Goal: Navigation & Orientation: Find specific page/section

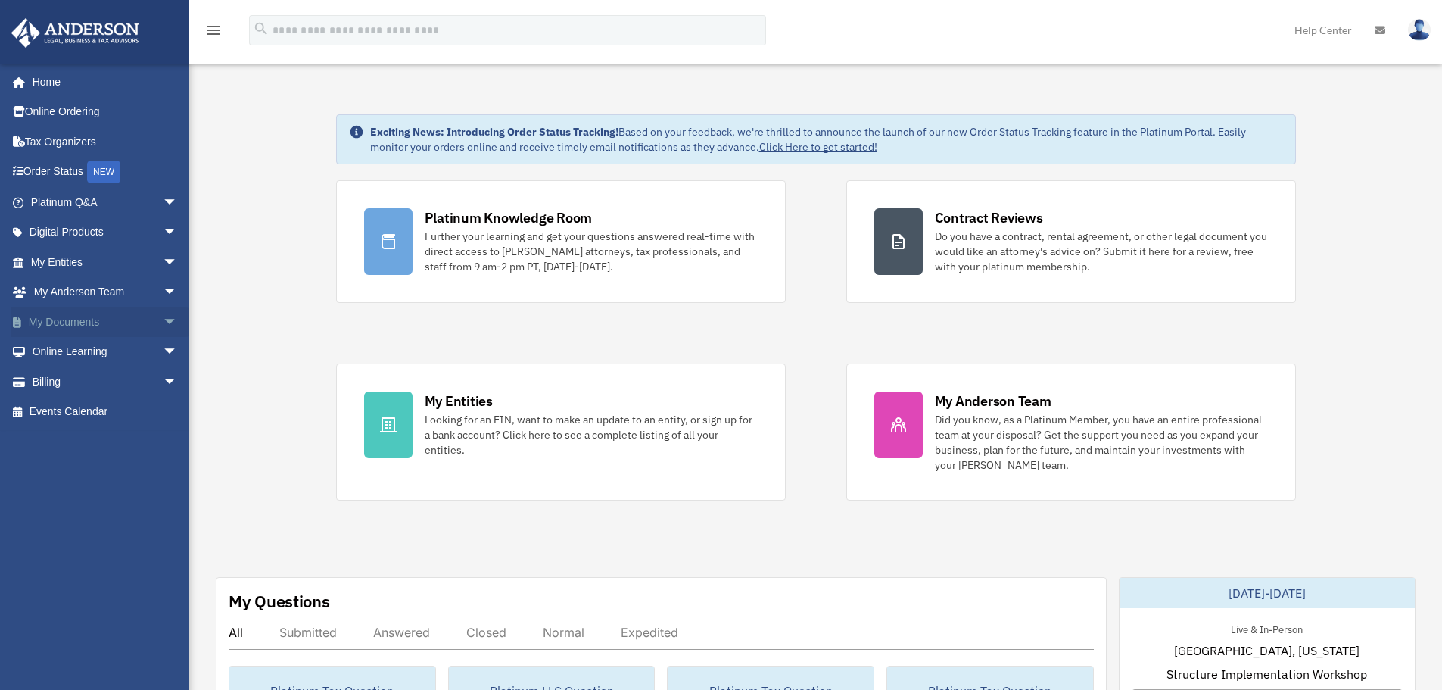
click at [163, 319] on span "arrow_drop_down" at bounding box center [178, 322] width 30 height 31
click at [61, 351] on link "Box" at bounding box center [110, 352] width 179 height 30
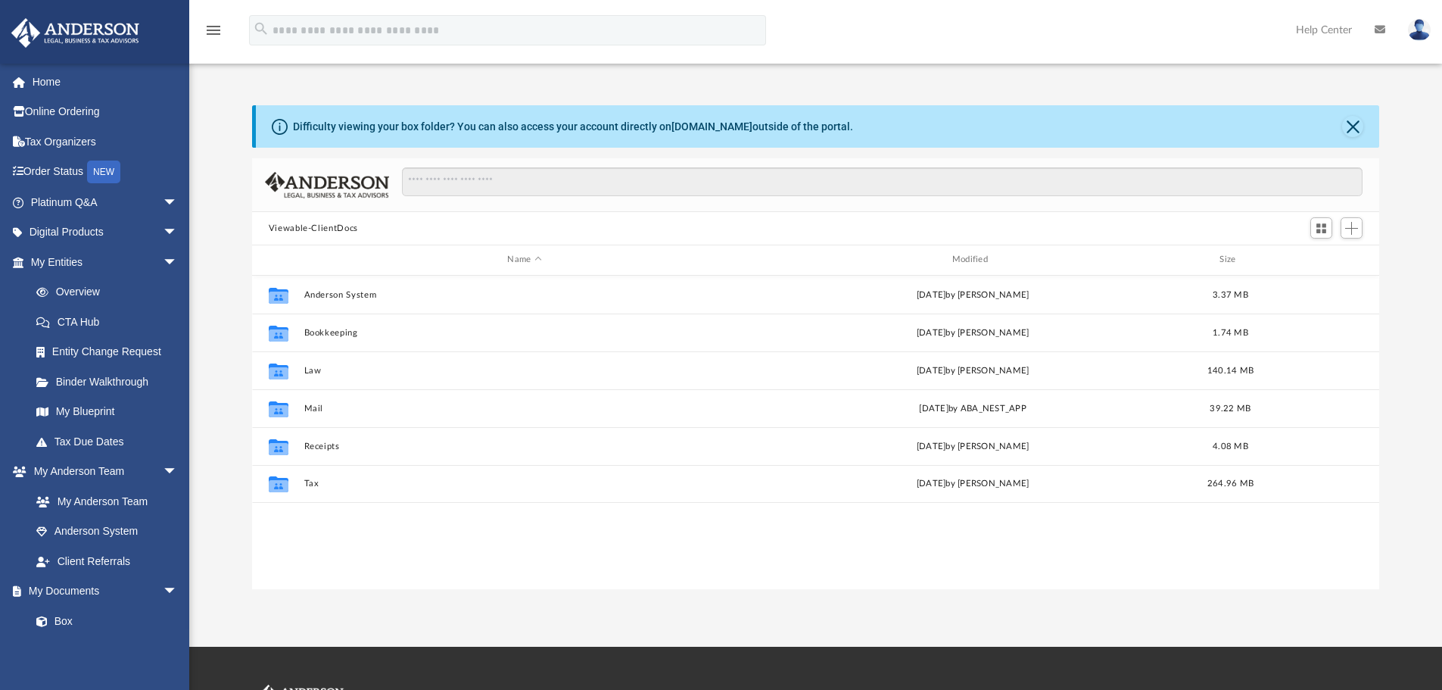
scroll to position [333, 1116]
click at [93, 417] on link "My Blueprint" at bounding box center [110, 412] width 179 height 30
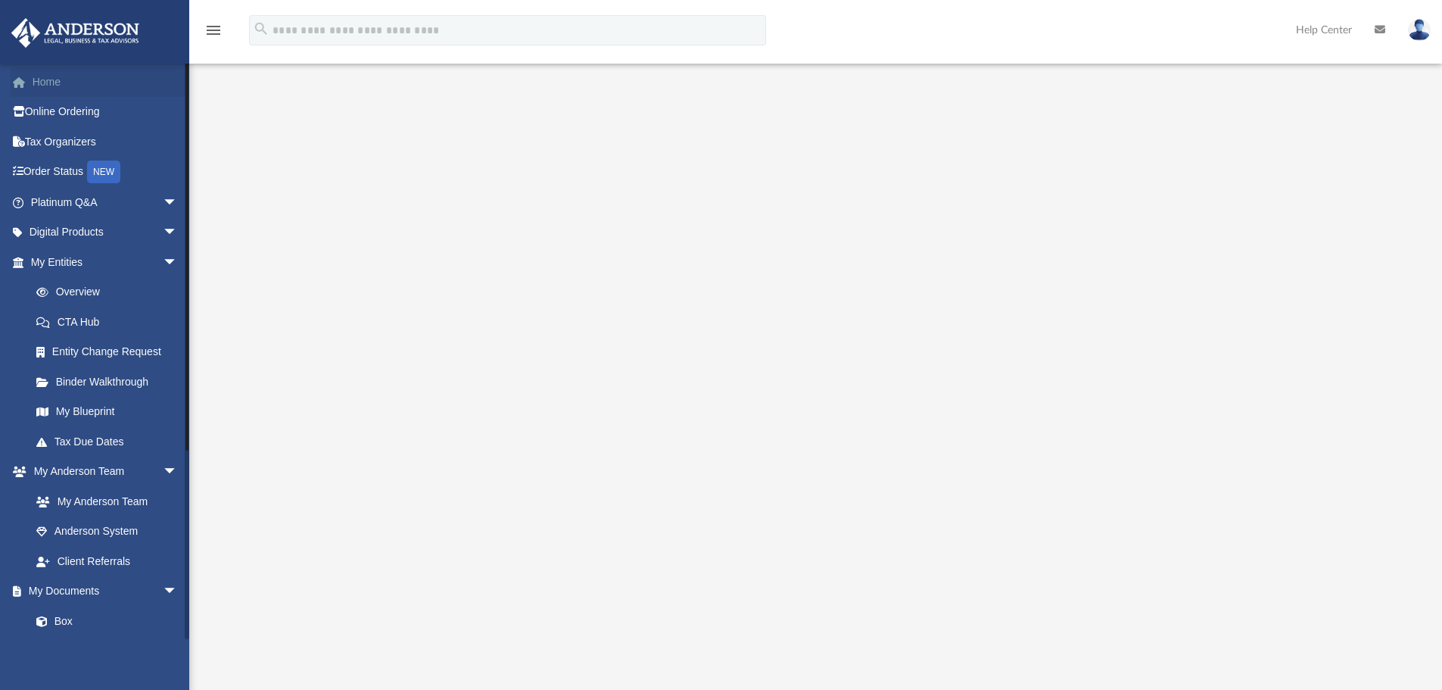
click at [58, 81] on link "Home" at bounding box center [106, 82] width 190 height 30
